Goal: Transaction & Acquisition: Purchase product/service

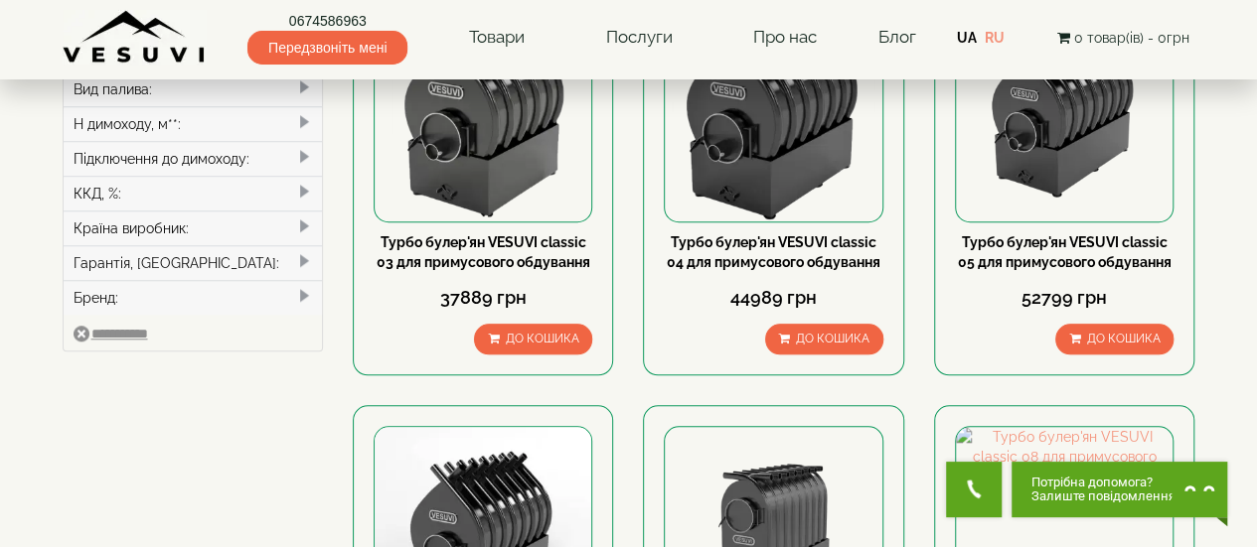
scroll to position [993, 0]
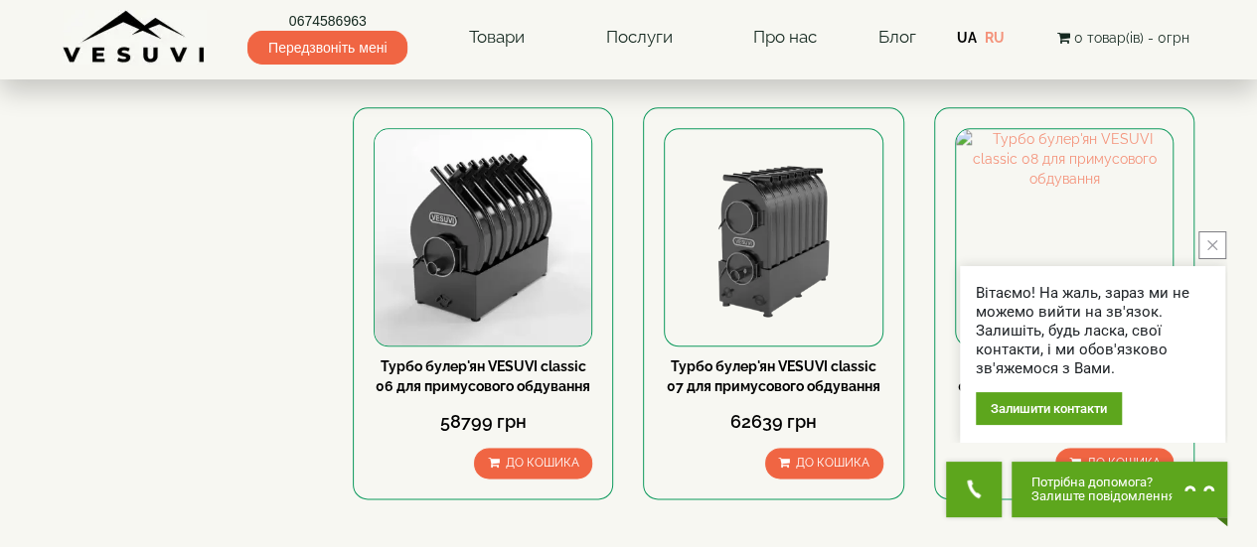
click at [1115, 237] on div "Вітаємо! На жаль, зараз ми не можемо вийти на зв'язок. Залишіть, будь ласка, св…" at bounding box center [1092, 337] width 265 height 212
click at [1108, 236] on div "Вітаємо! На жаль, зараз ми не можемо вийти на зв'язок. Залишіть, будь ласка, св…" at bounding box center [1092, 337] width 265 height 212
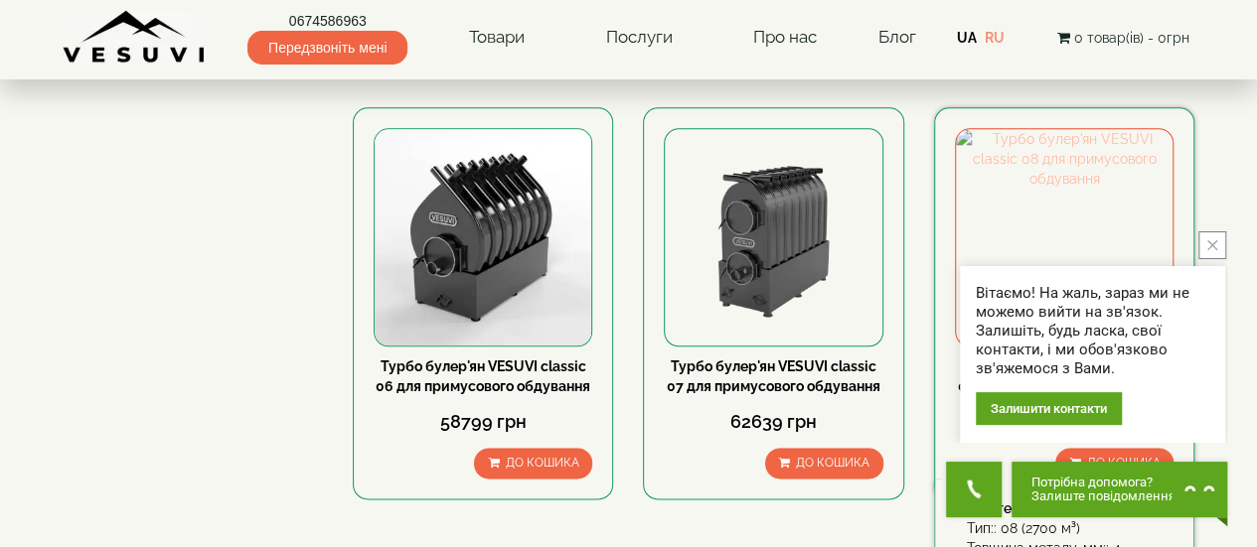
click at [1038, 223] on img at bounding box center [1064, 237] width 217 height 217
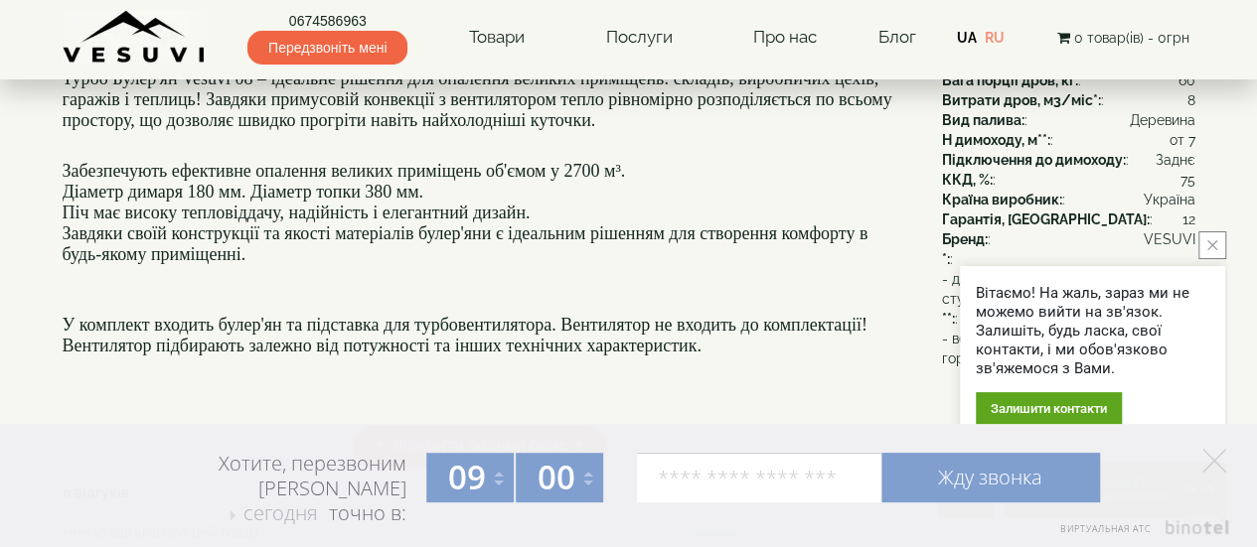
scroll to position [199, 0]
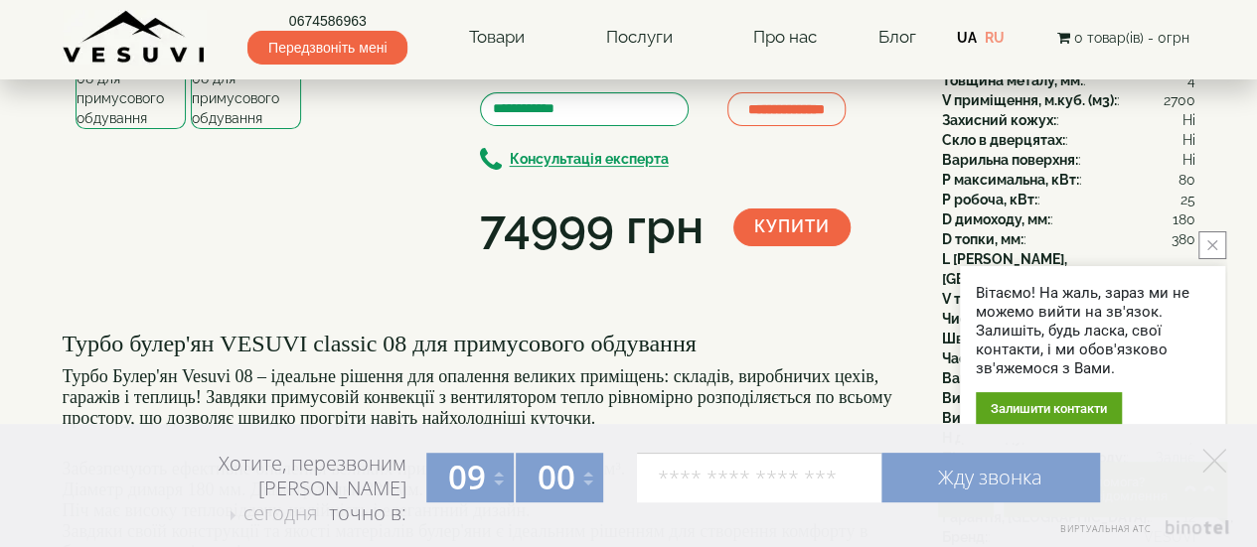
click at [246, 129] on img at bounding box center [246, 68] width 110 height 121
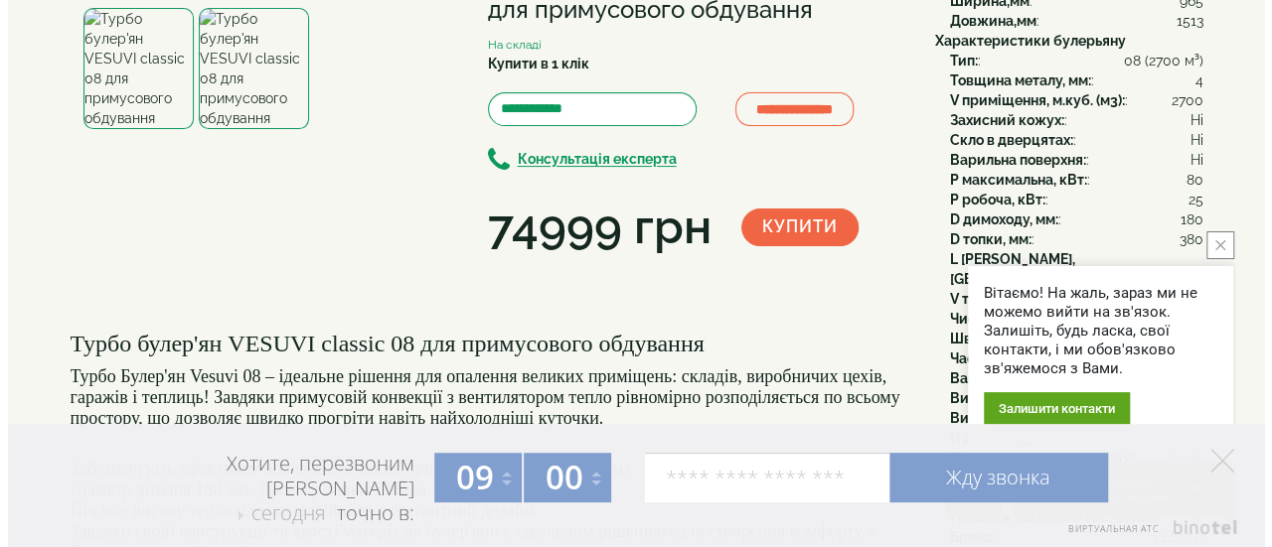
scroll to position [0, 0]
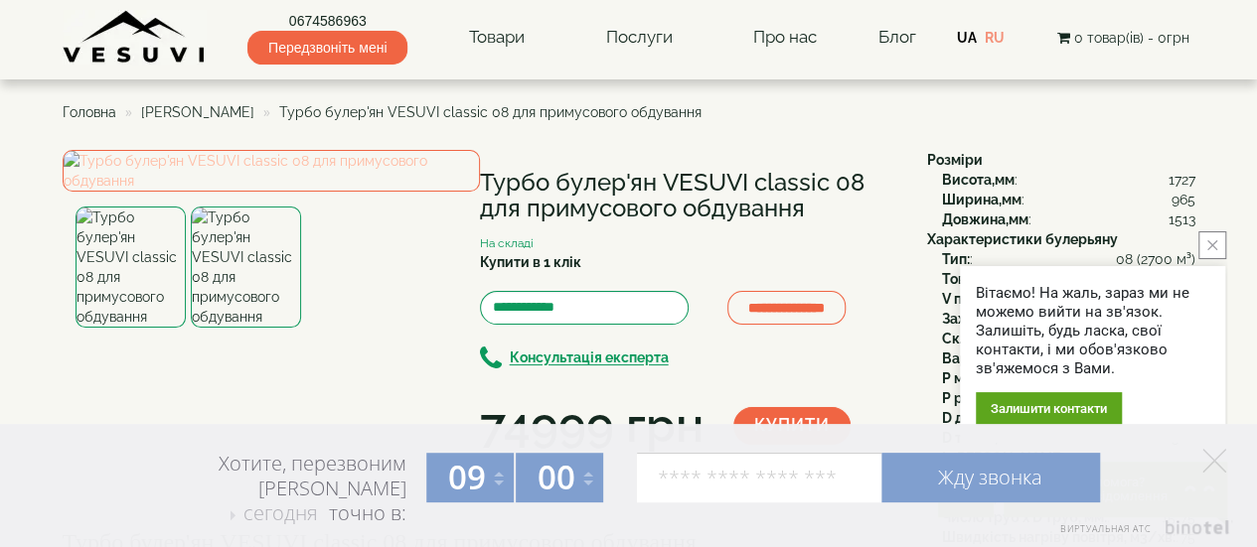
click at [399, 192] on img at bounding box center [271, 171] width 417 height 42
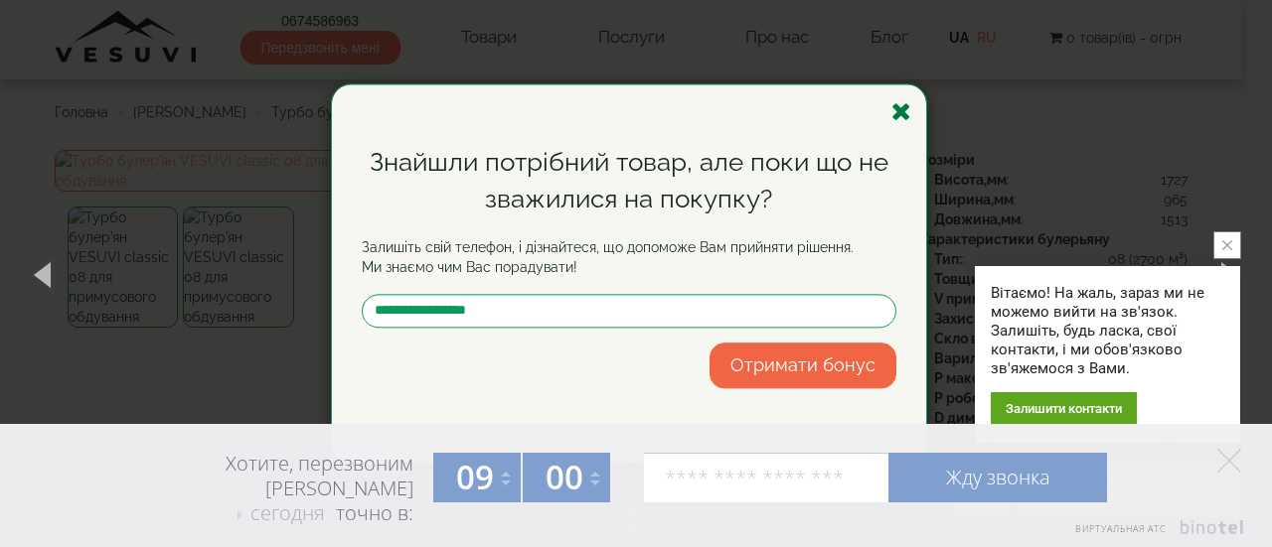
click at [904, 118] on icon "button" at bounding box center [901, 111] width 20 height 25
